Goal: Navigation & Orientation: Understand site structure

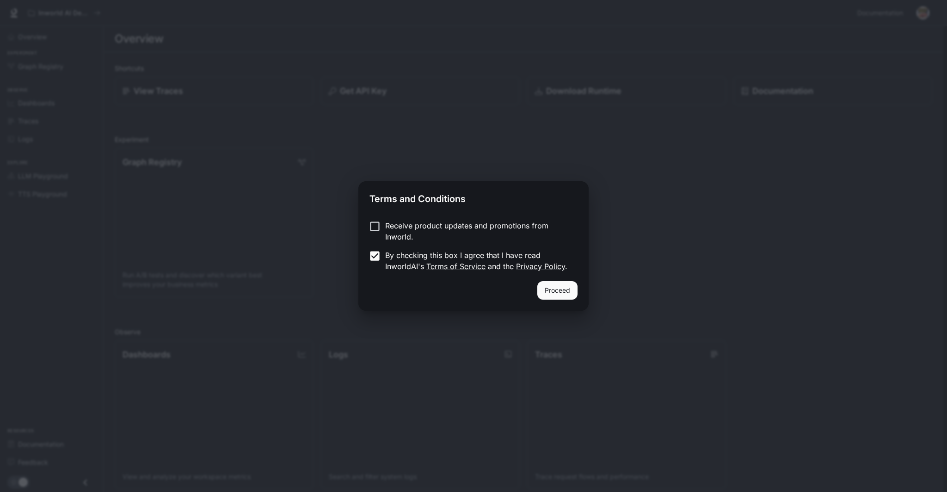
click at [573, 292] on button "Proceed" at bounding box center [558, 290] width 40 height 19
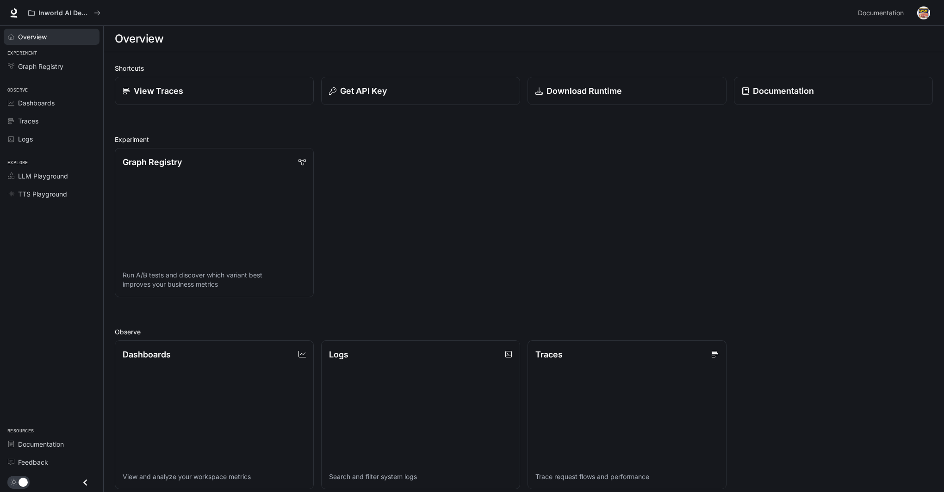
click at [43, 39] on span "Overview" at bounding box center [32, 37] width 29 height 10
click at [45, 181] on link "LLM Playground" at bounding box center [52, 176] width 96 height 16
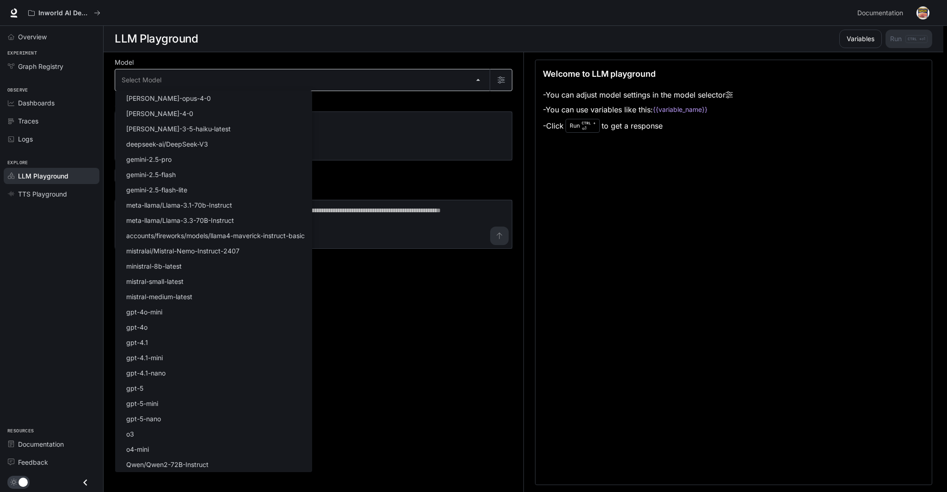
click at [476, 78] on body "Skip to main content Inworld AI Demos Documentation Documentation Portal Overvi…" at bounding box center [473, 246] width 947 height 493
click at [157, 389] on li "gpt-5" at bounding box center [213, 388] width 197 height 15
type input "*****"
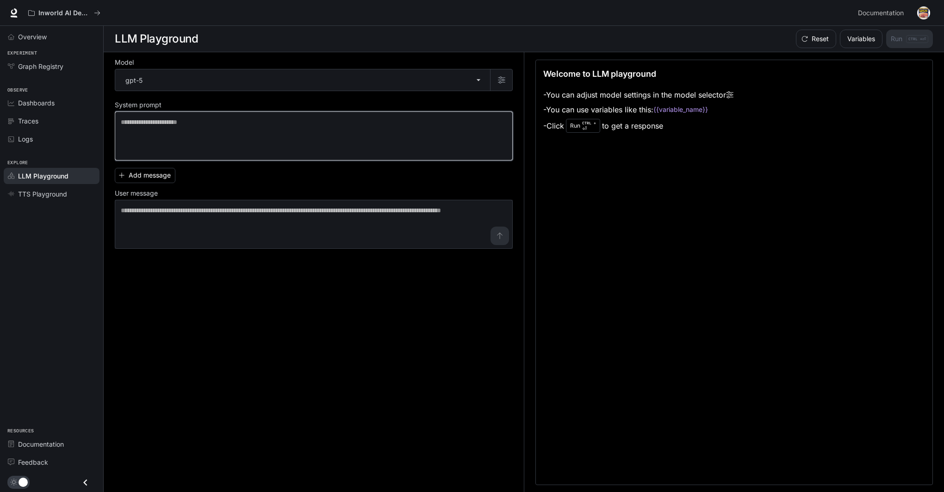
click at [219, 135] on textarea at bounding box center [314, 135] width 386 height 37
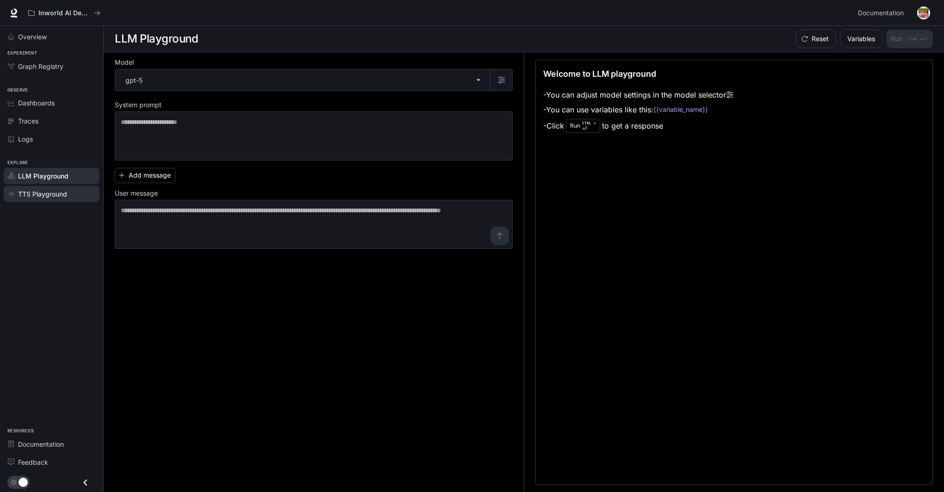
click at [39, 187] on link "TTS Playground" at bounding box center [52, 194] width 96 height 16
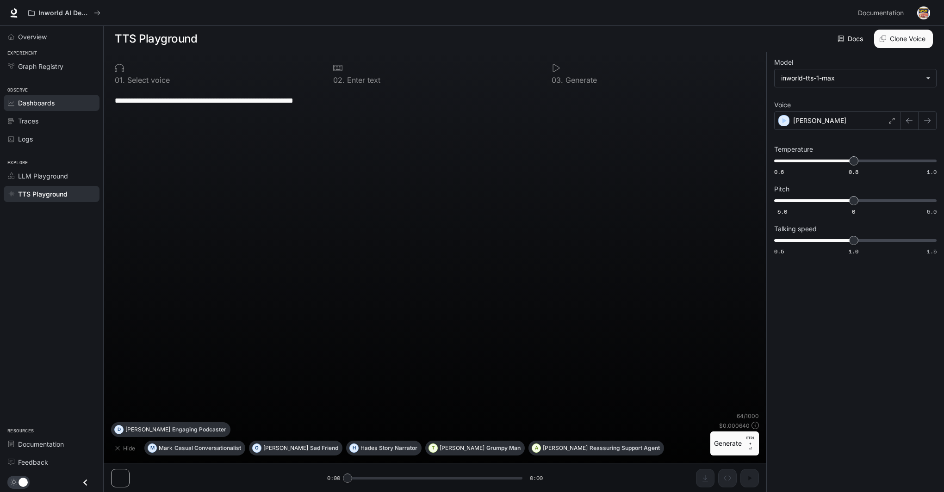
click at [54, 106] on span "Dashboards" at bounding box center [36, 103] width 37 height 10
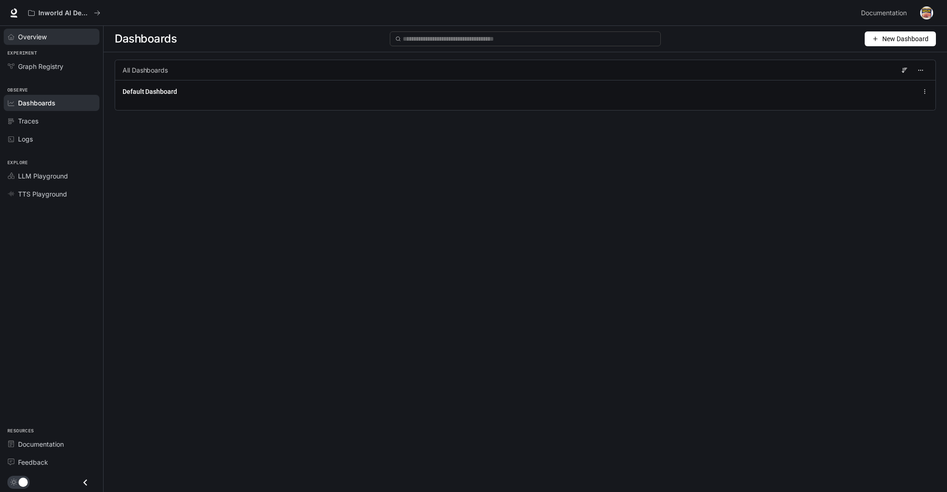
click at [43, 32] on span "Overview" at bounding box center [32, 37] width 29 height 10
